Goal: Use online tool/utility

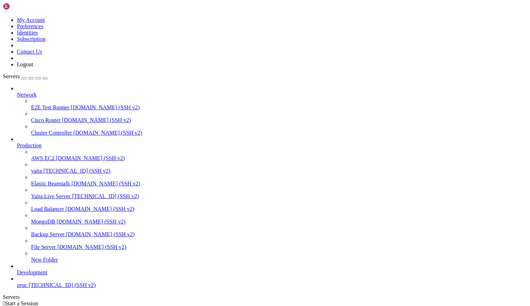
click at [42, 168] on span "yaita" at bounding box center [36, 171] width 11 height 6
click at [56, 193] on span "Yaita Live Server" at bounding box center [50, 196] width 39 height 6
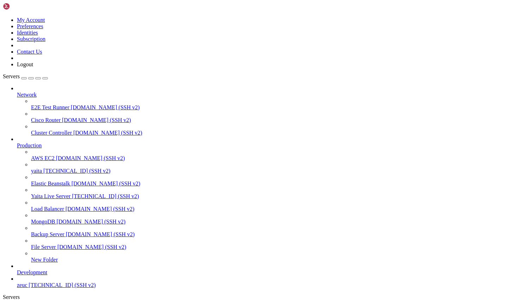
click at [17, 305] on icon at bounding box center [17, 309] width 0 height 6
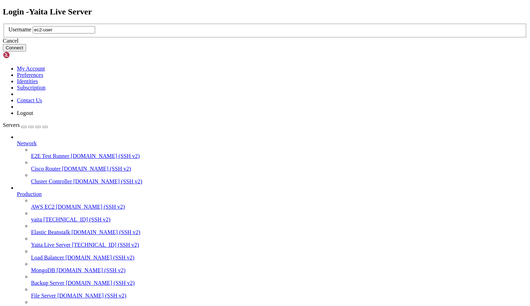
type input "ec2-user"
click at [26, 51] on button "Connect" at bounding box center [14, 47] width 23 height 7
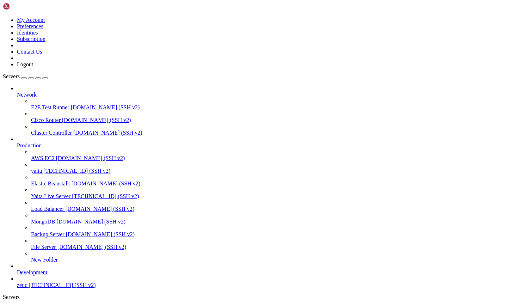
scroll to position [485, 0]
drag, startPoint x: 133, startPoint y: 647, endPoint x: 210, endPoint y: 670, distance: 80.0
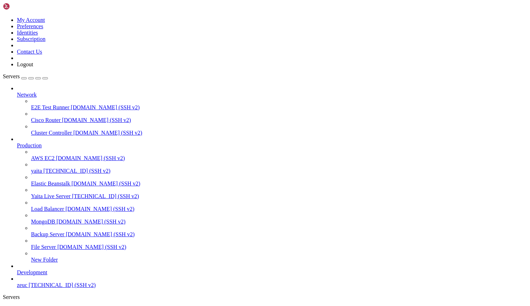
scroll to position [551, 0]
